Goal: Find contact information: Find contact information

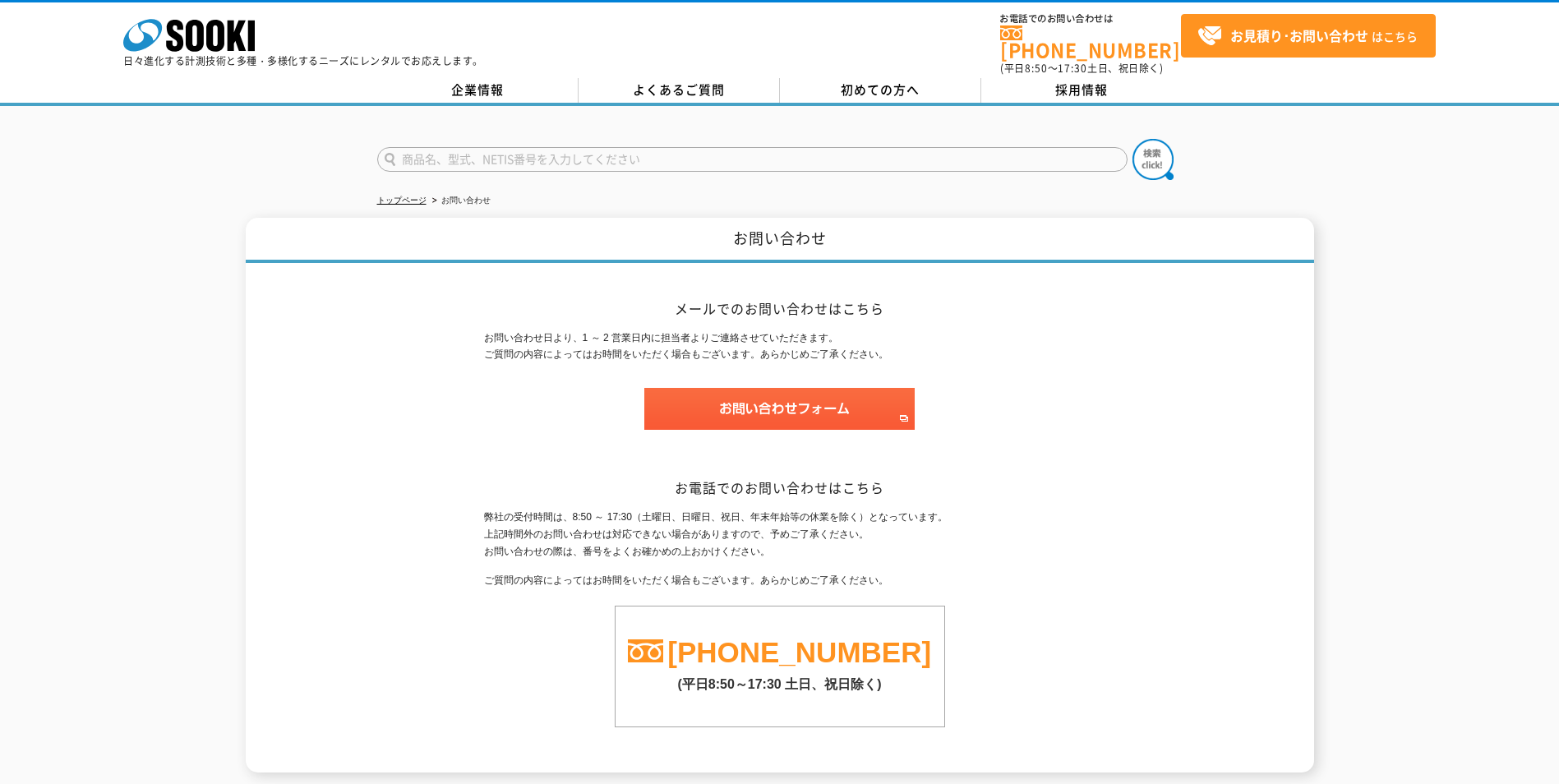
scroll to position [129, 0]
